Goal: Task Accomplishment & Management: Manage account settings

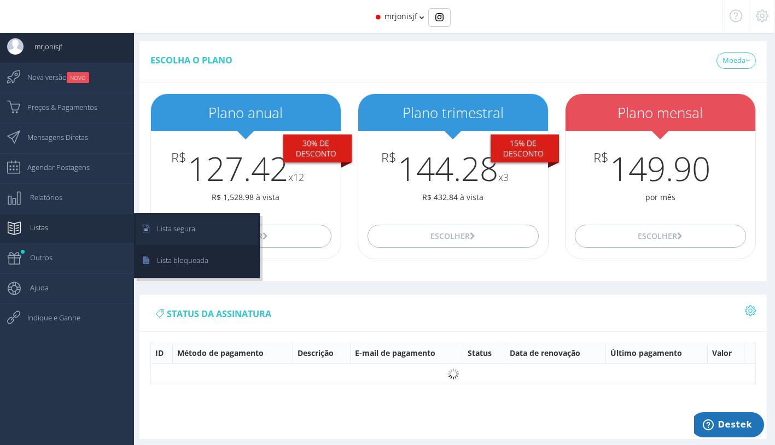
click at [166, 222] on span "Lista segura" at bounding box center [170, 228] width 49 height 27
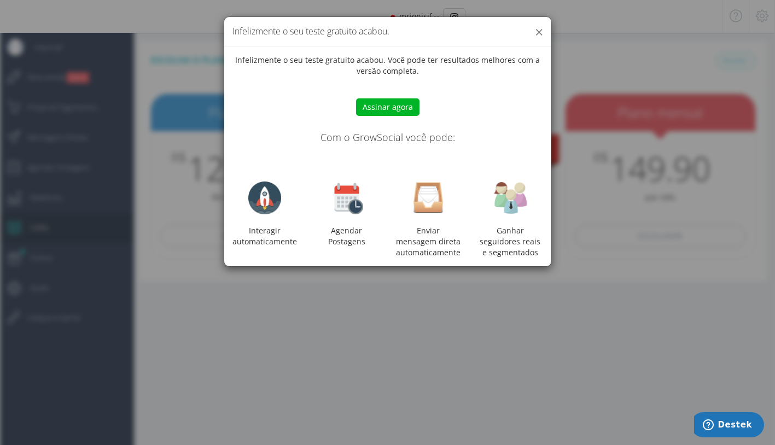
click at [537, 29] on button "×" at bounding box center [539, 32] width 8 height 15
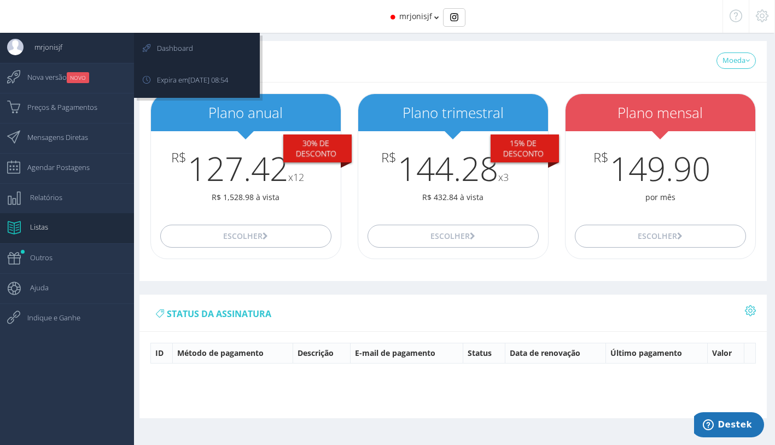
click at [77, 53] on link "mrjonisjf" at bounding box center [67, 48] width 134 height 30
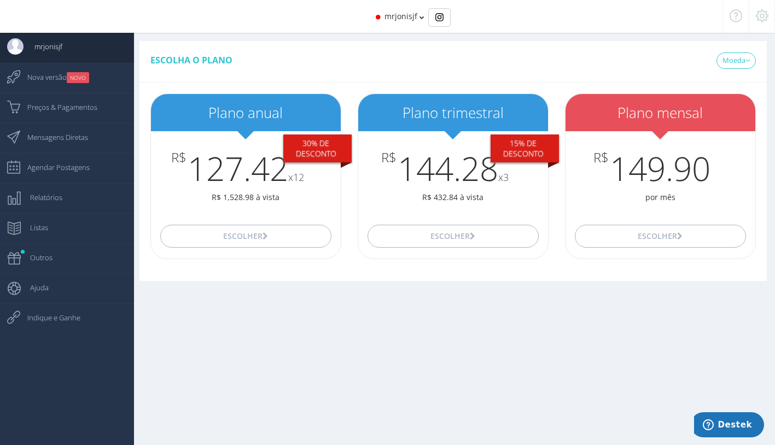
click at [759, 14] on icon at bounding box center [761, 16] width 13 height 8
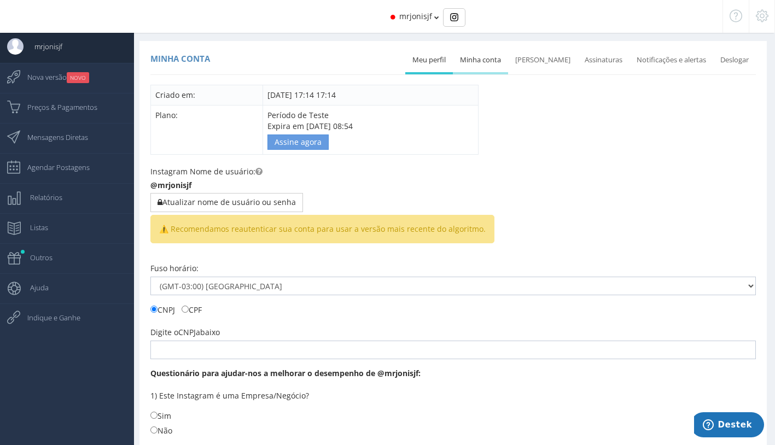
click at [479, 65] on link "Minha conta" at bounding box center [480, 60] width 55 height 24
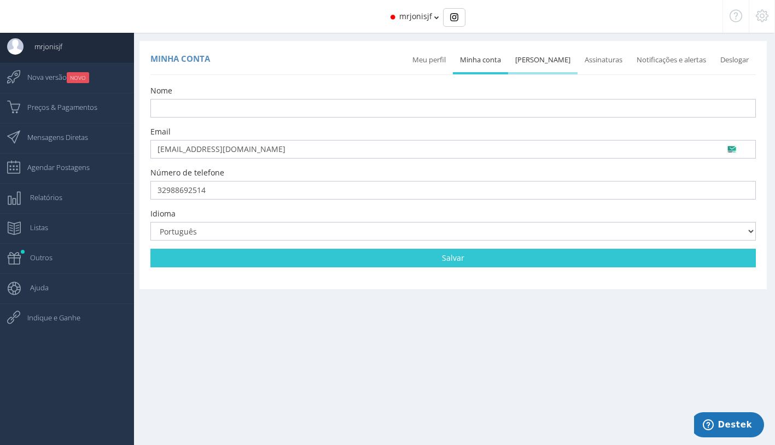
click at [554, 61] on link "Mudar senha" at bounding box center [542, 60] width 69 height 24
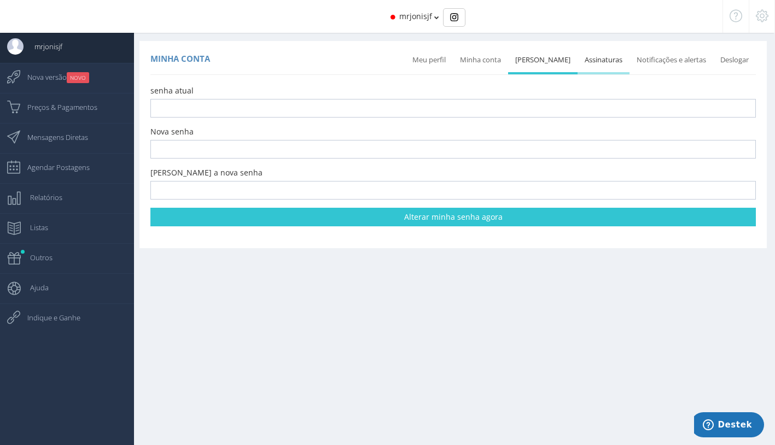
click at [585, 59] on link "Assinaturas" at bounding box center [603, 60] width 52 height 24
